Goal: Information Seeking & Learning: Learn about a topic

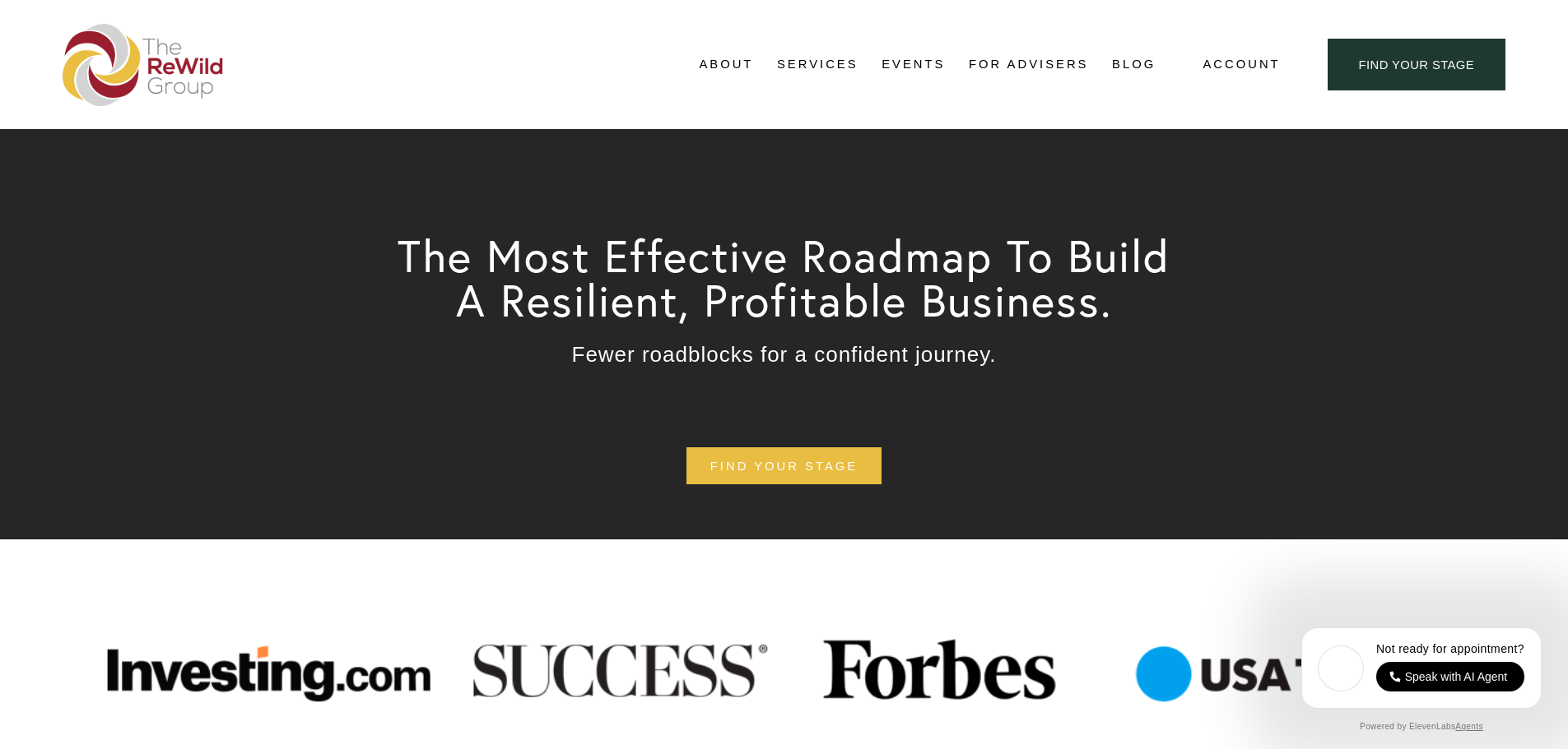
click at [1136, 67] on link "Blog" at bounding box center [1133, 64] width 44 height 24
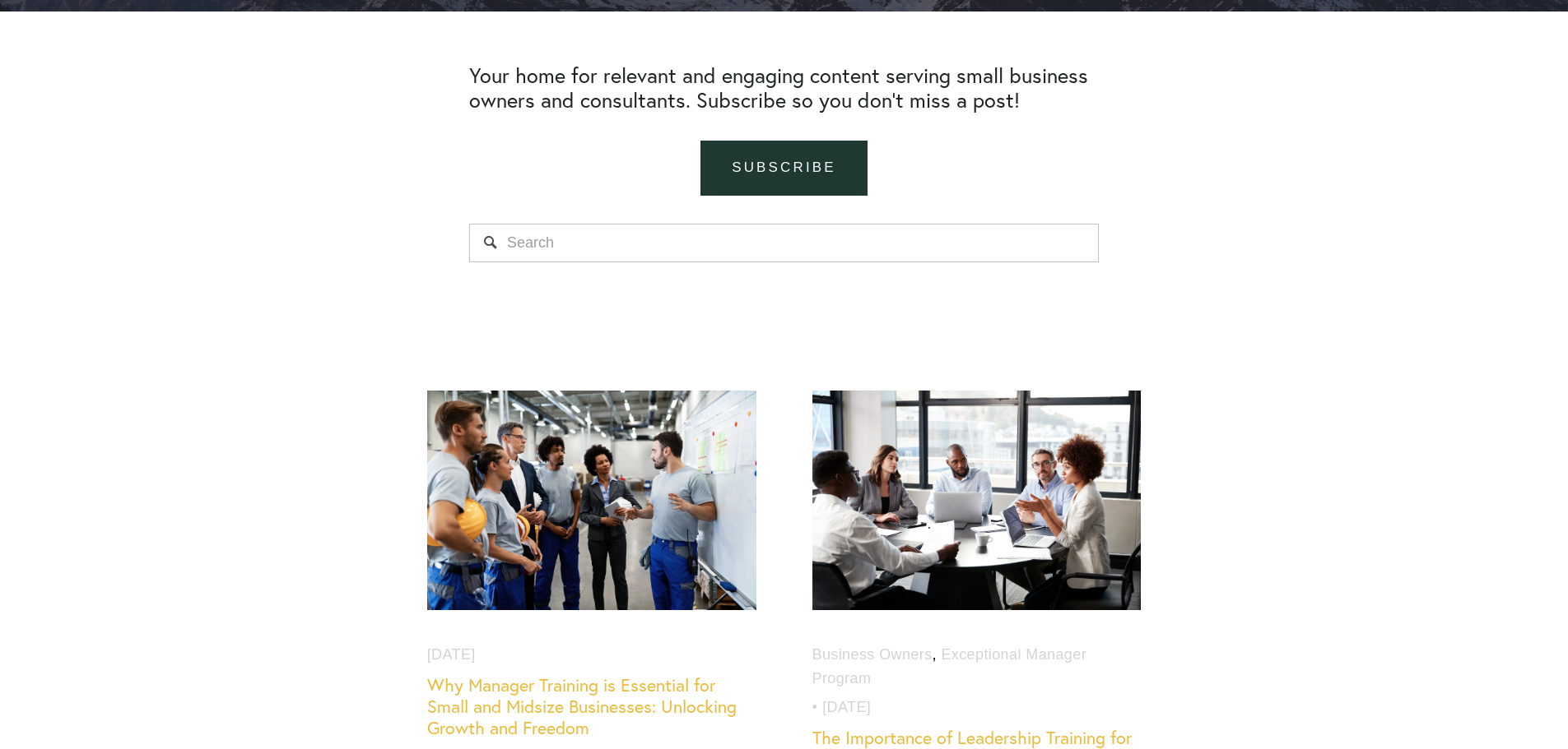
scroll to position [658, 0]
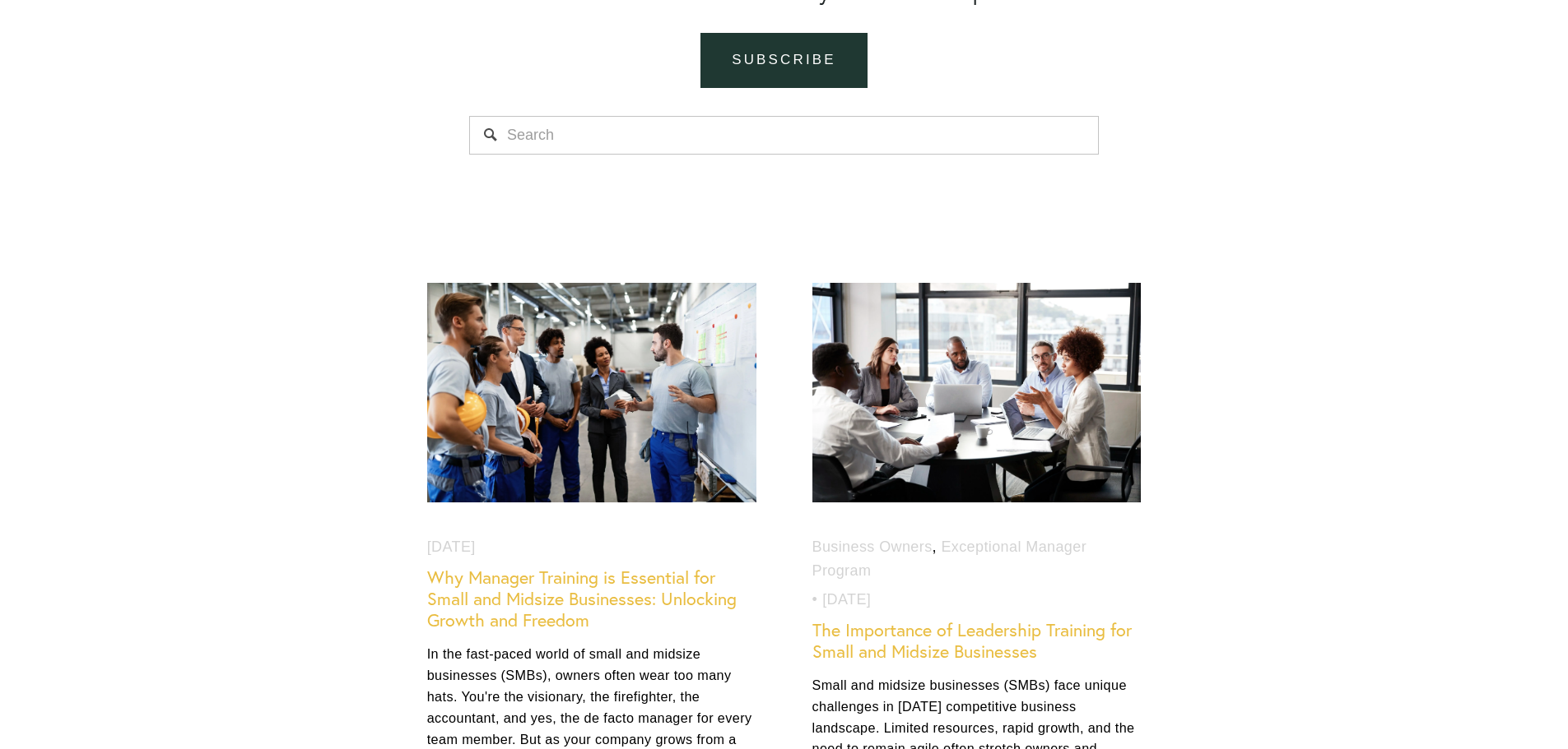
click at [616, 601] on link "Why Manager Training is Essential for Small and Midsize Businesses: Unlocking G…" at bounding box center [581, 598] width 309 height 64
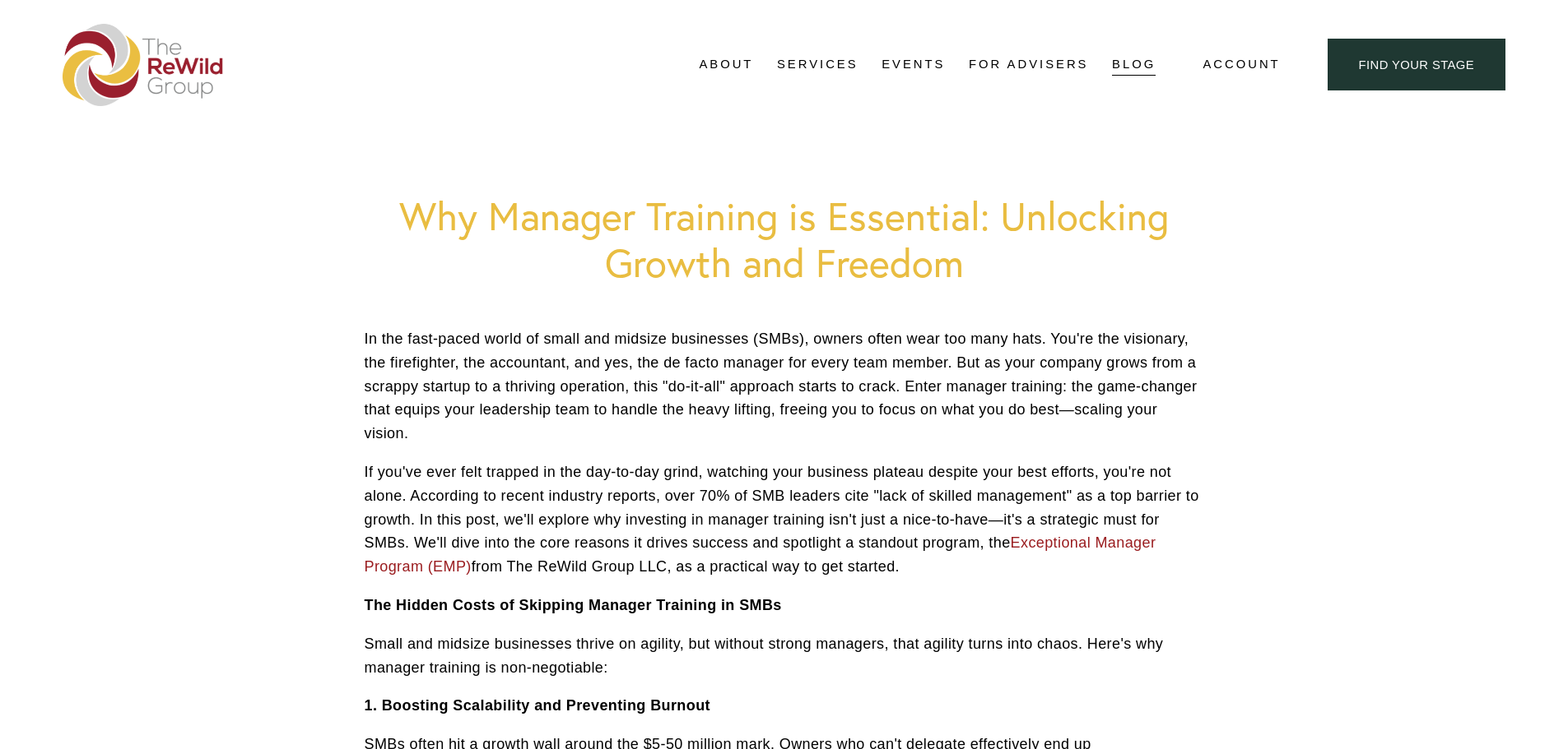
click at [1125, 67] on link "Blog" at bounding box center [1133, 64] width 44 height 24
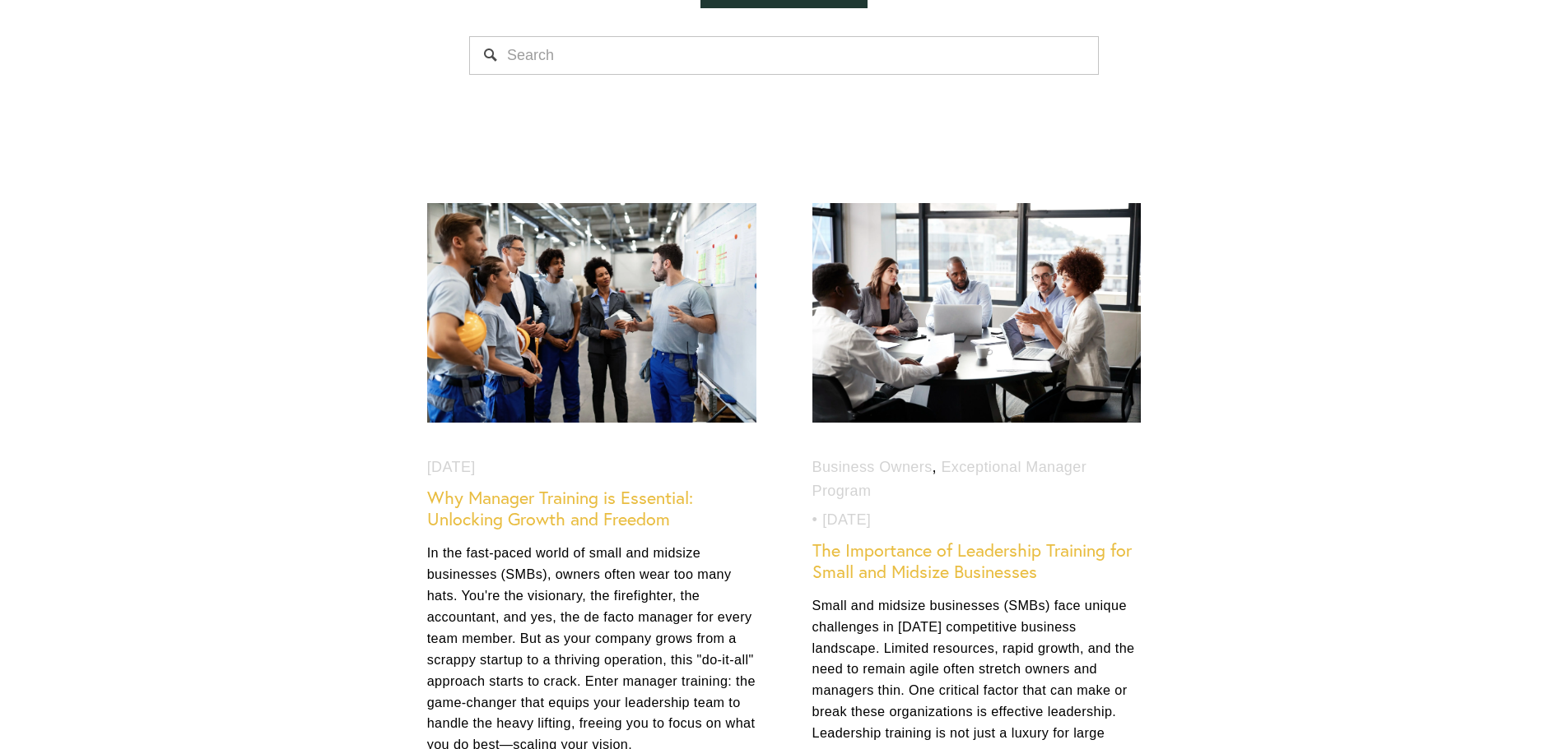
scroll to position [740, 0]
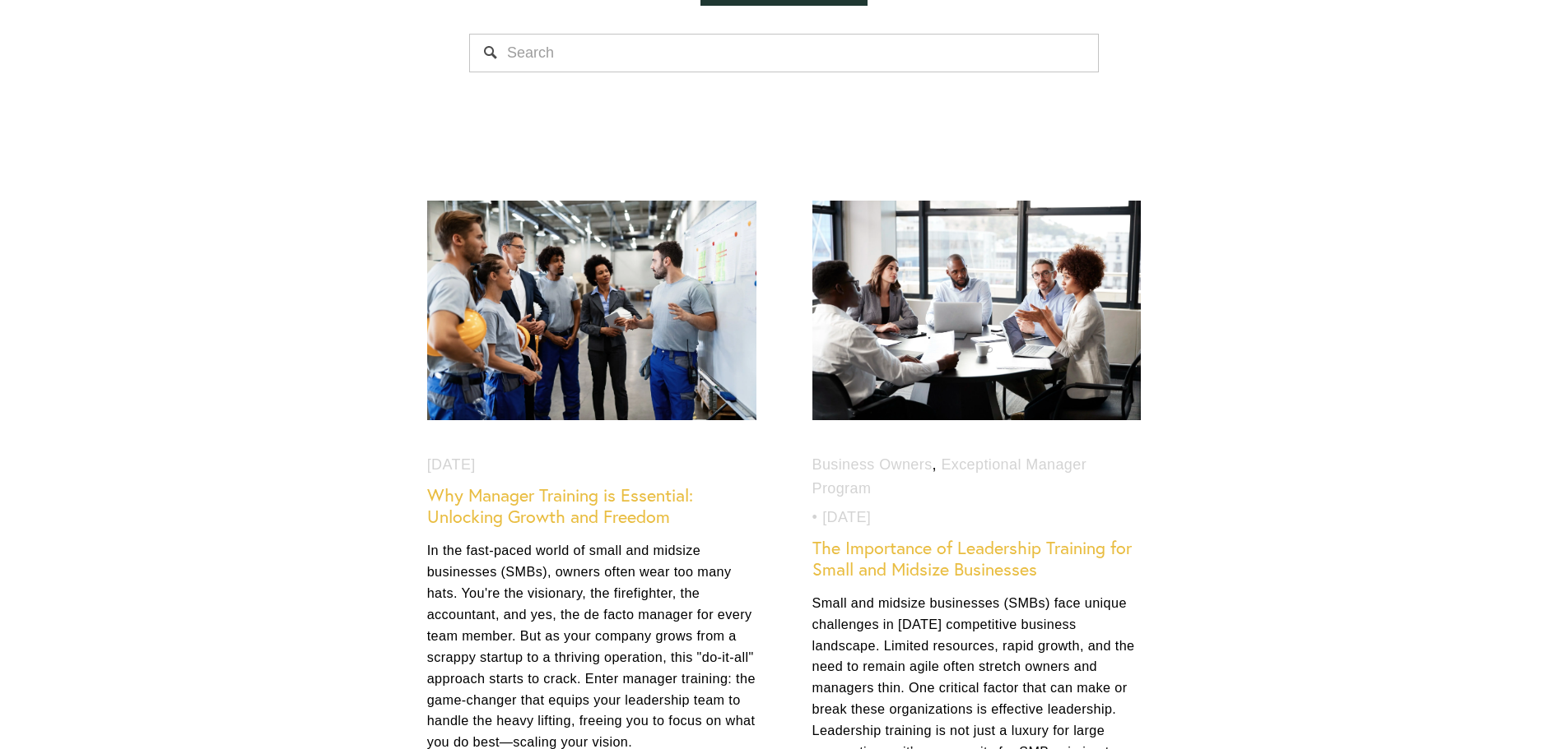
click at [570, 516] on link "Why Manager Training is Essential: Unlocking Growth and Freedom" at bounding box center [559, 506] width 265 height 43
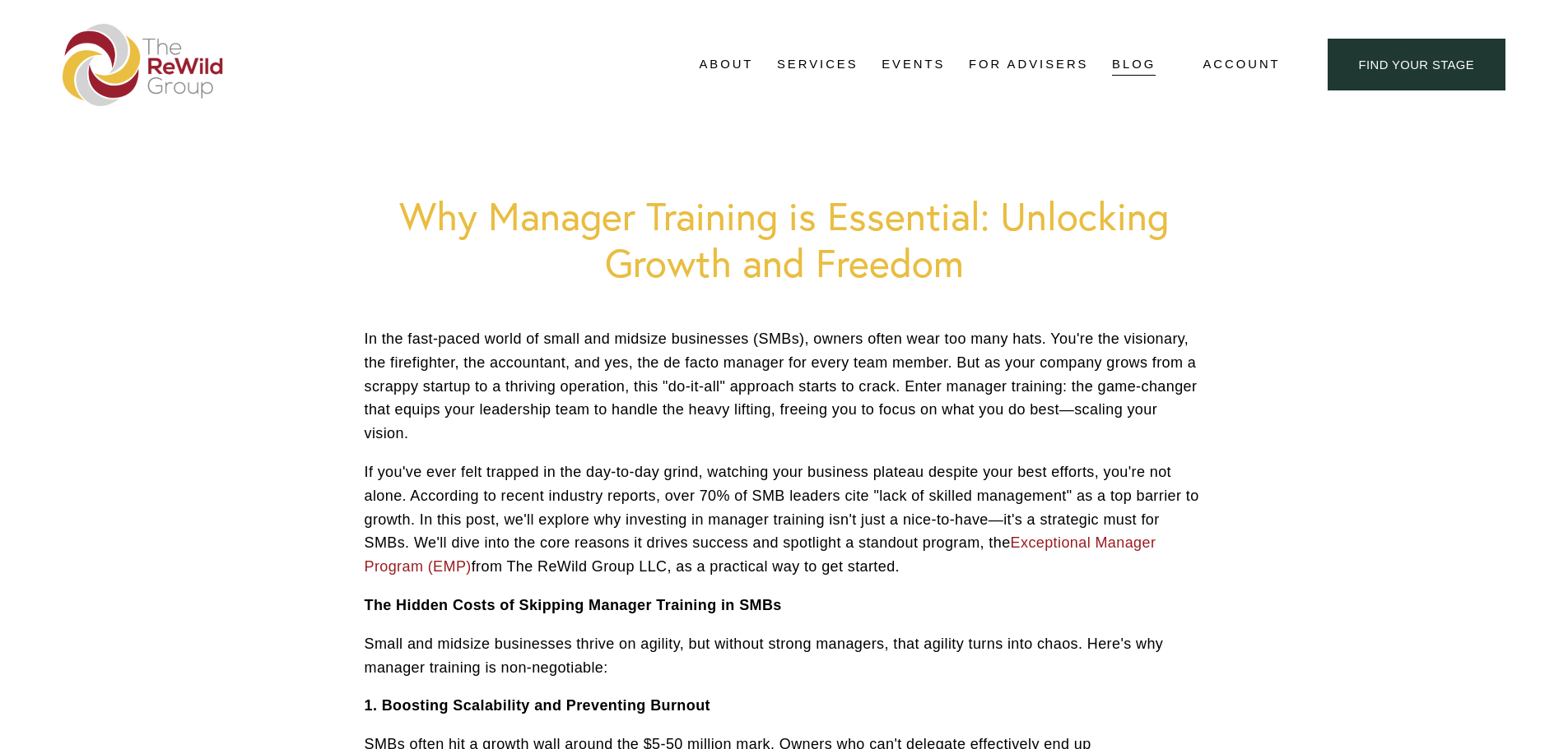
click at [148, 60] on img at bounding box center [143, 65] width 161 height 83
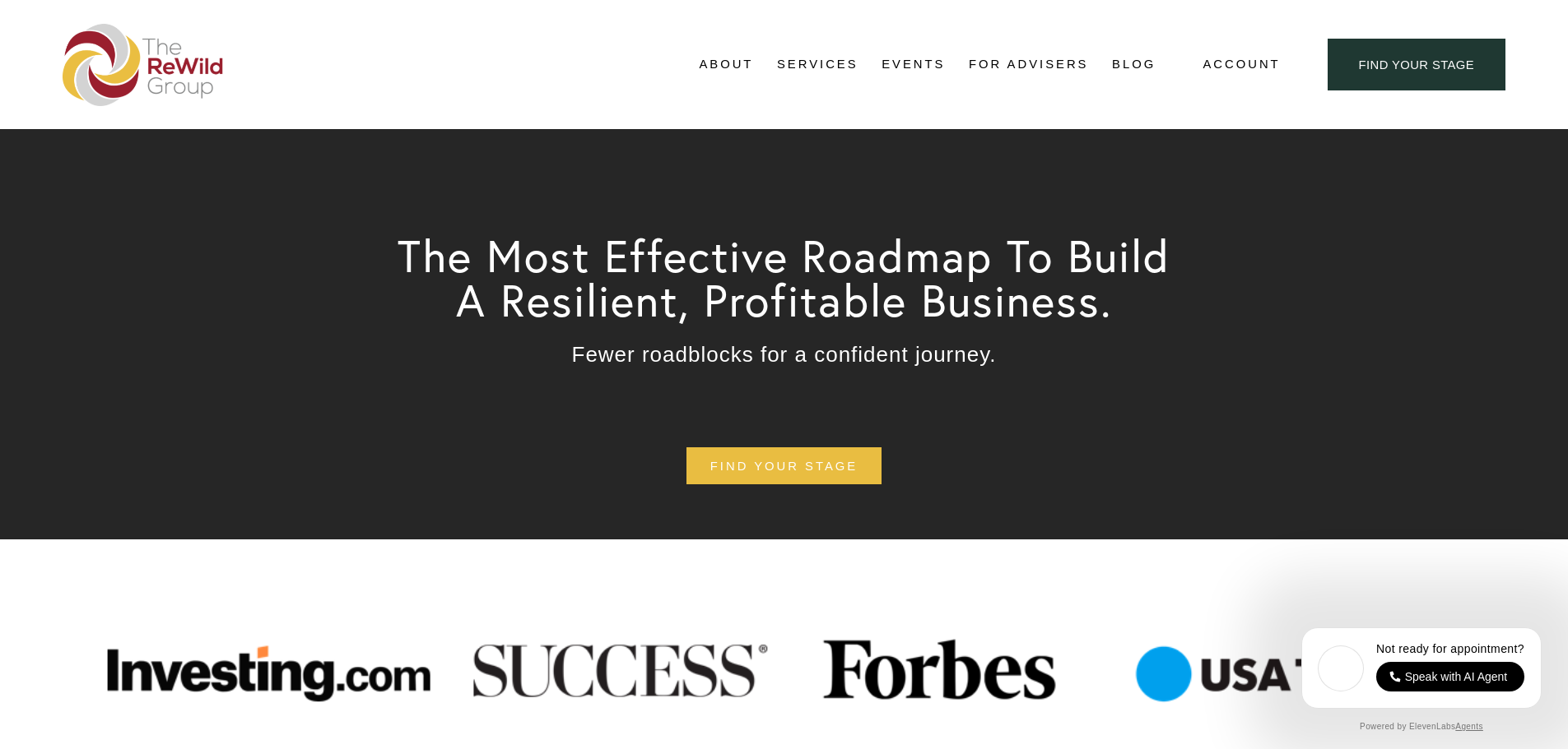
click at [0, 0] on span "About Us" at bounding box center [0, 0] width 0 height 0
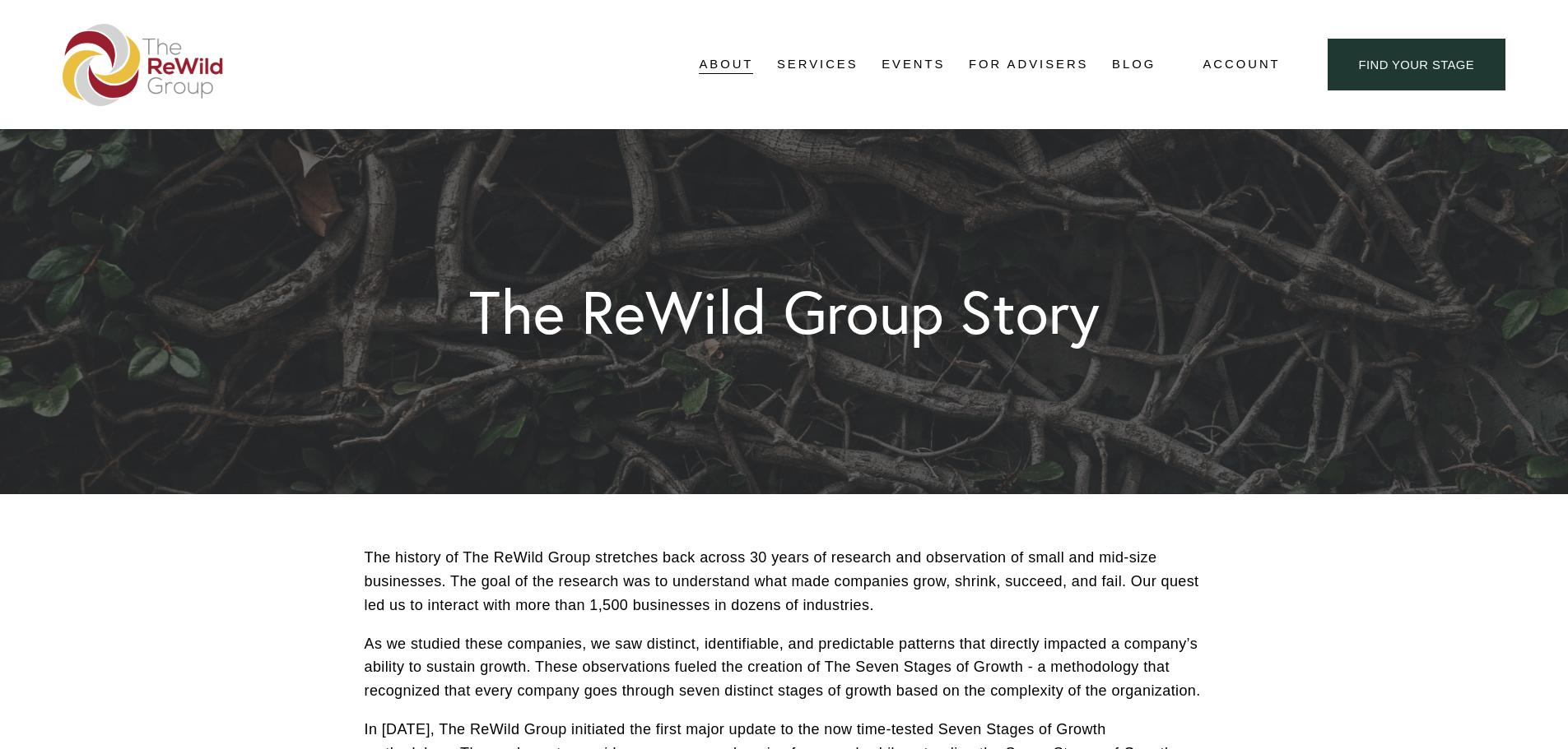
click at [0, 0] on link "Media Kit" at bounding box center [0, 0] width 0 height 0
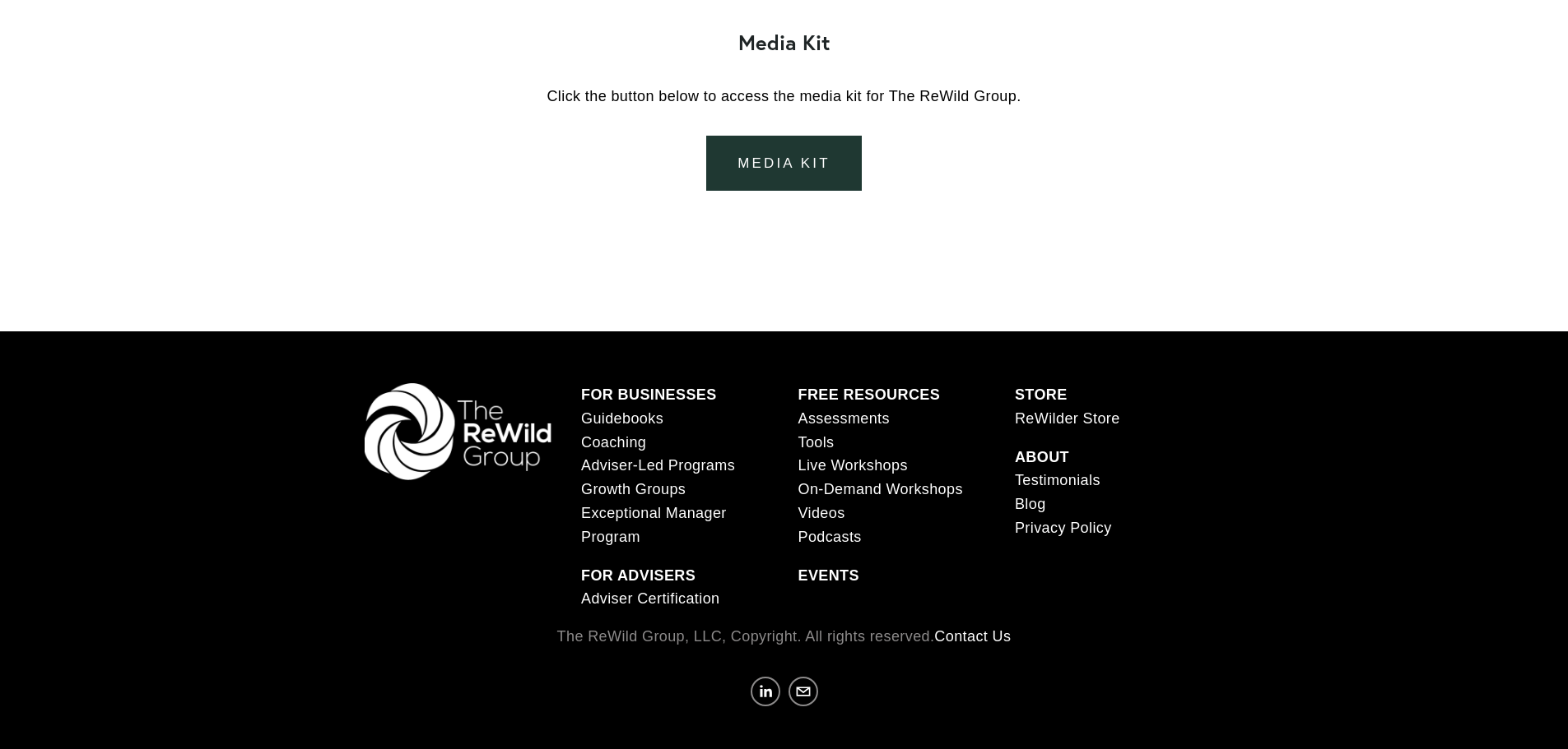
scroll to position [2337, 0]
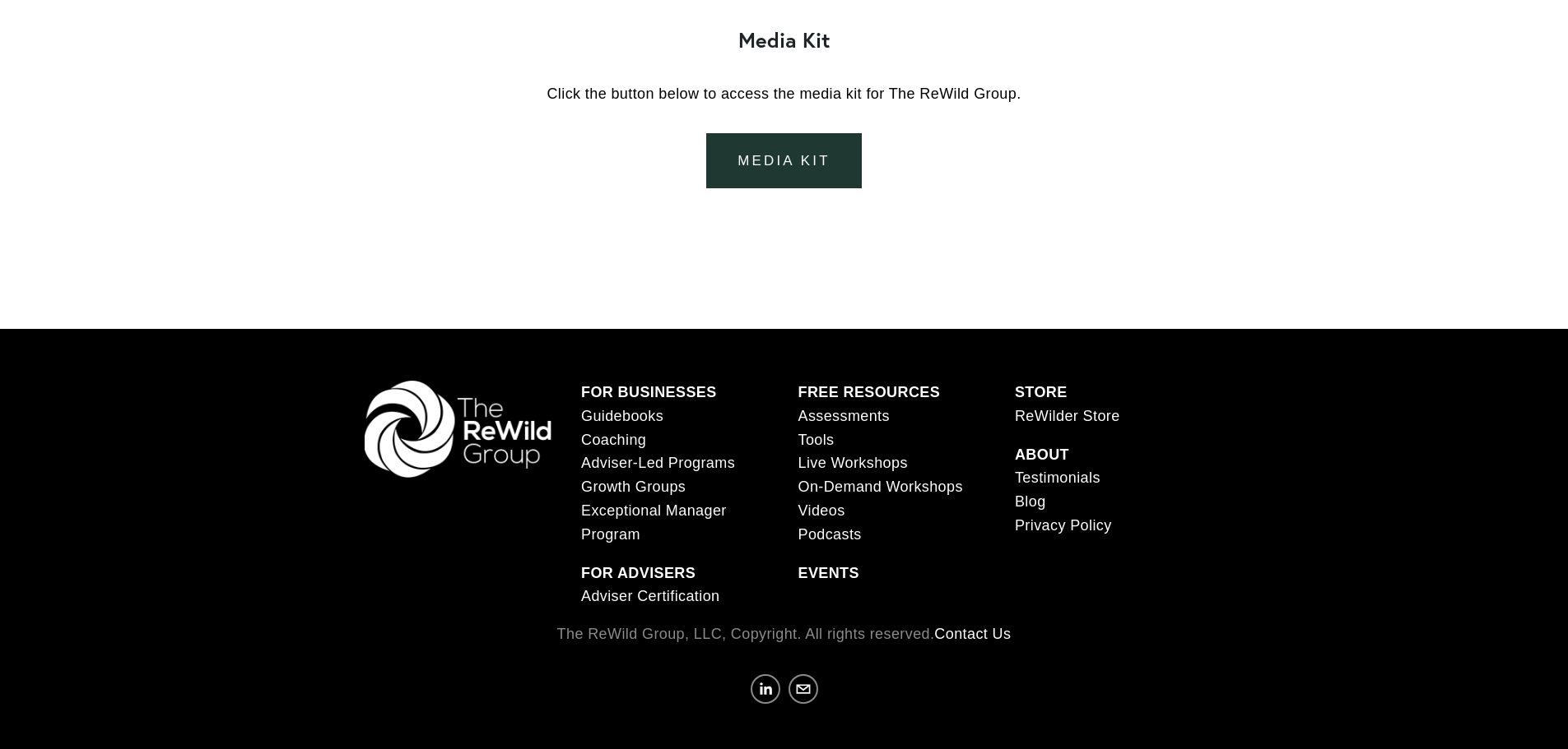
click at [761, 177] on link "media kit" at bounding box center [784, 160] width 155 height 55
